Goal: Task Accomplishment & Management: Use online tool/utility

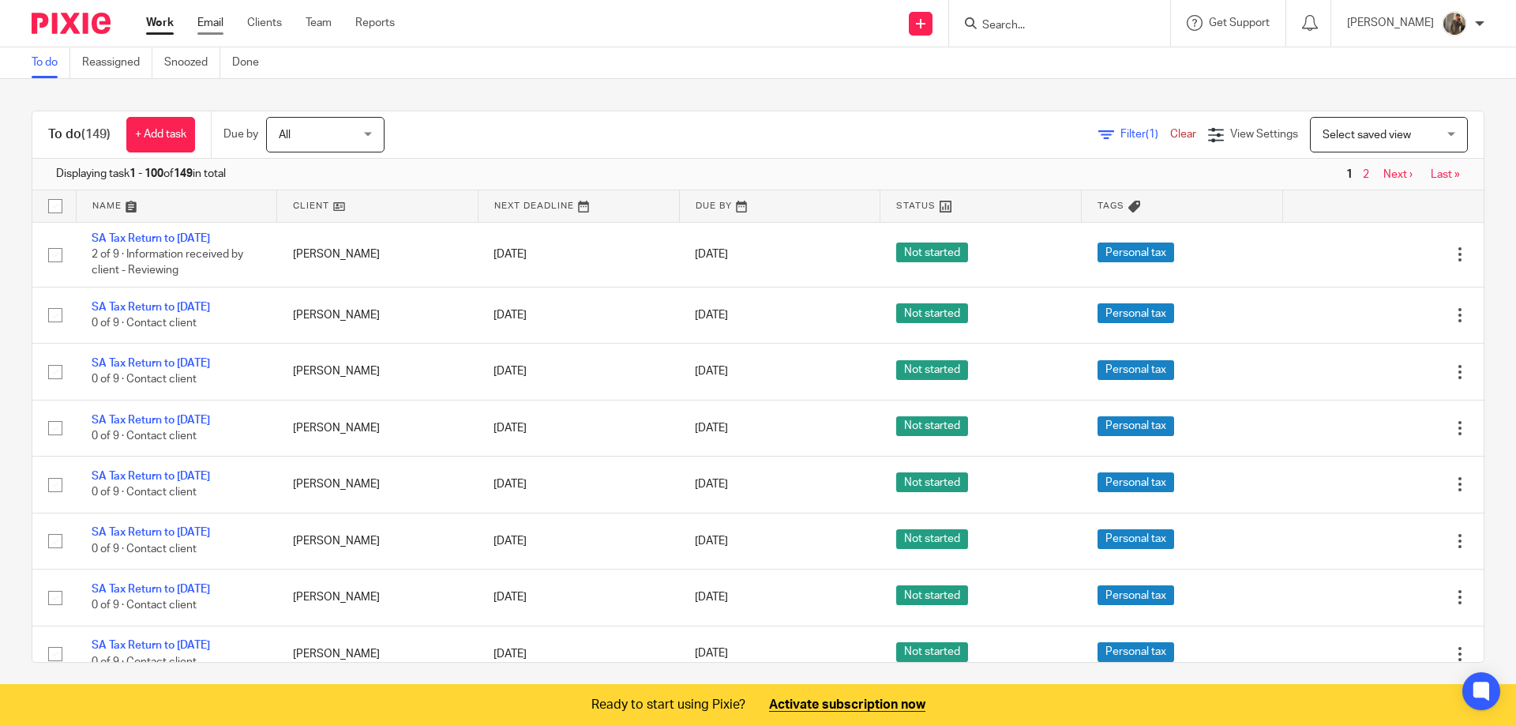
click at [207, 23] on link "Email" at bounding box center [210, 23] width 26 height 16
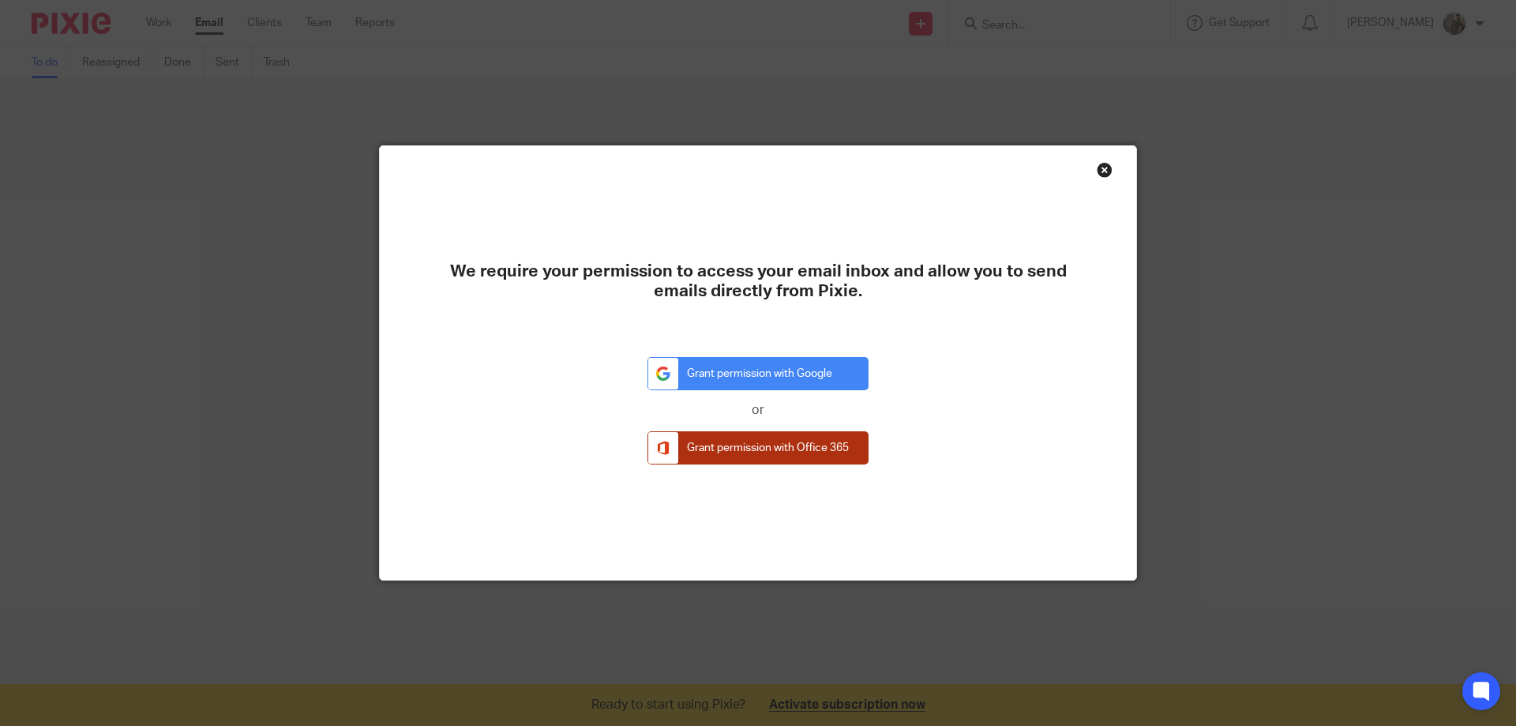
click at [802, 439] on link "Grant permission with Office 365" at bounding box center [758, 448] width 221 height 34
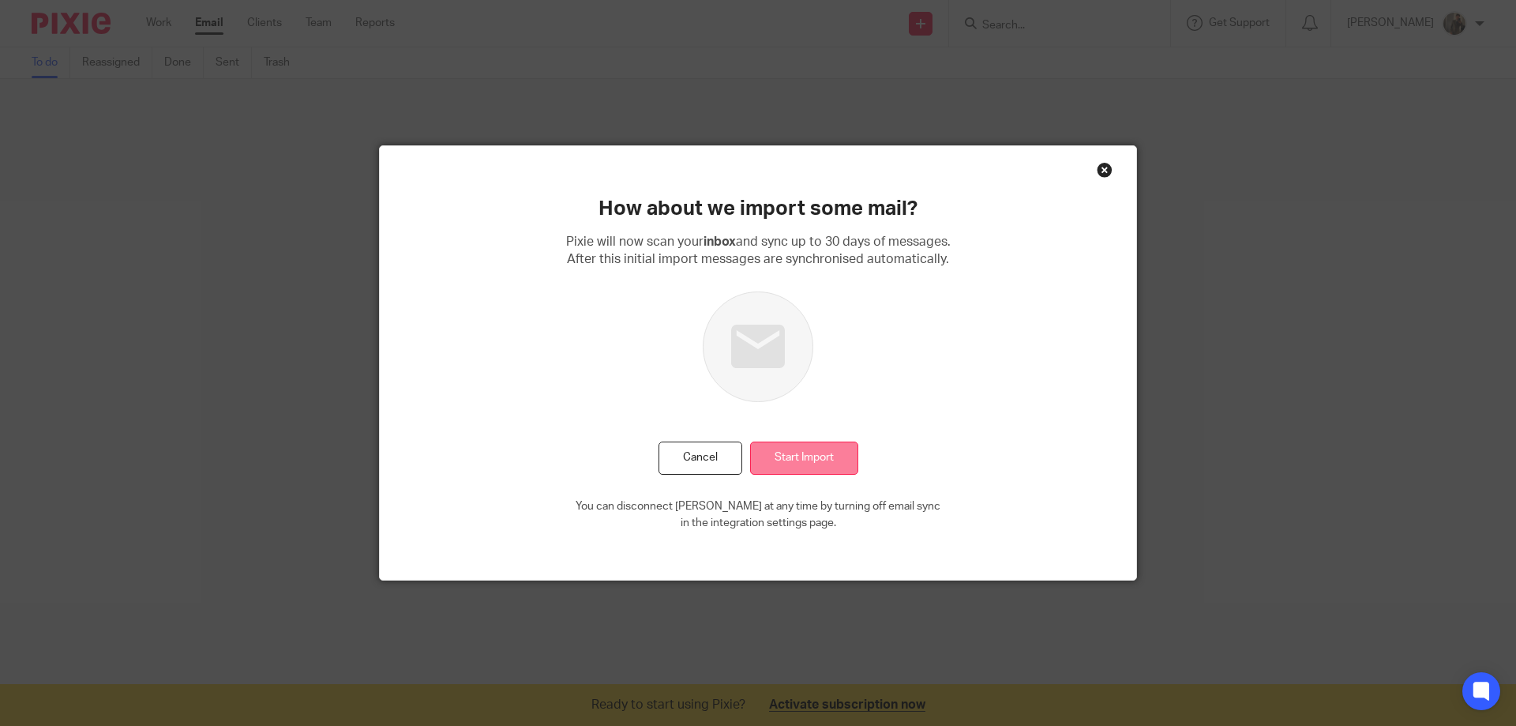
click at [792, 458] on input "Start Import" at bounding box center [804, 458] width 108 height 34
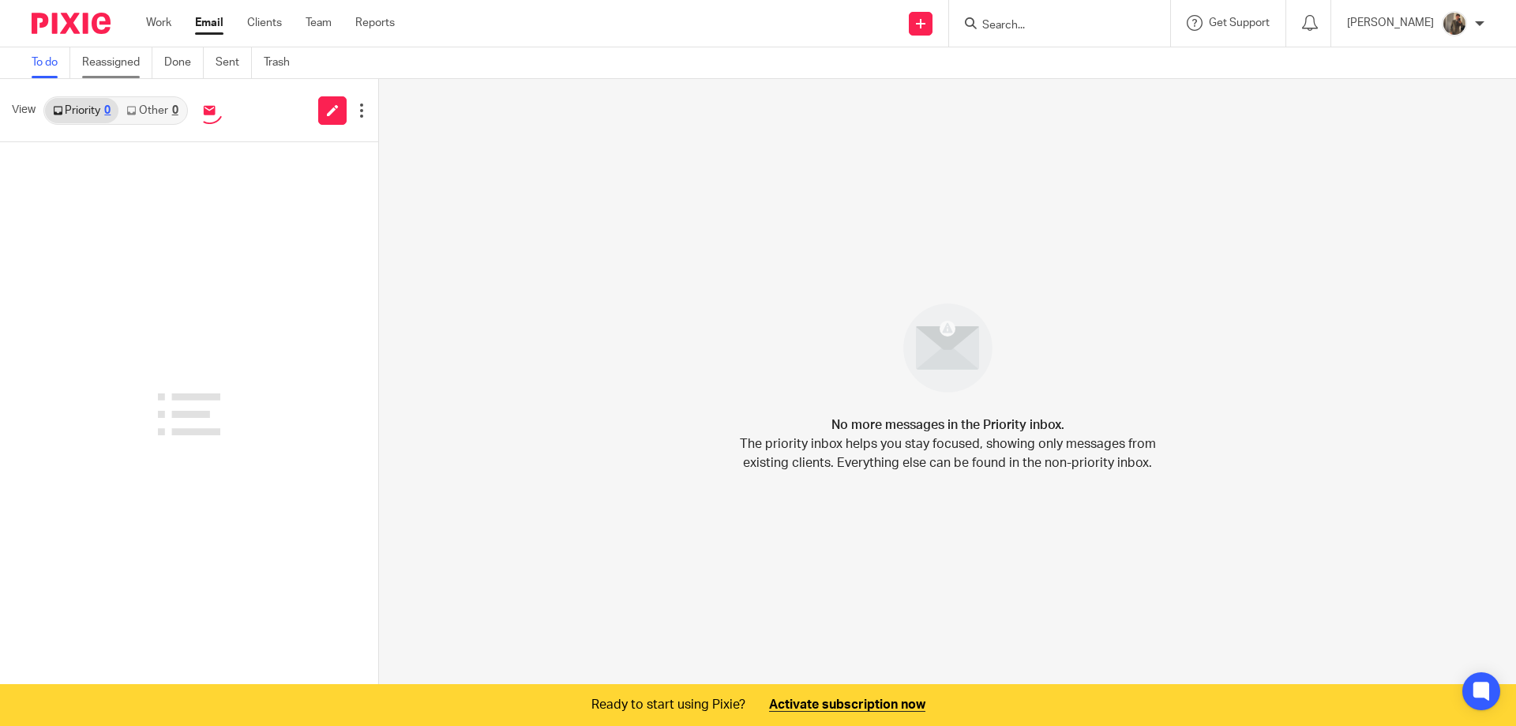
click at [111, 67] on link "Reassigned" at bounding box center [117, 62] width 70 height 31
